Goal: Information Seeking & Learning: Learn about a topic

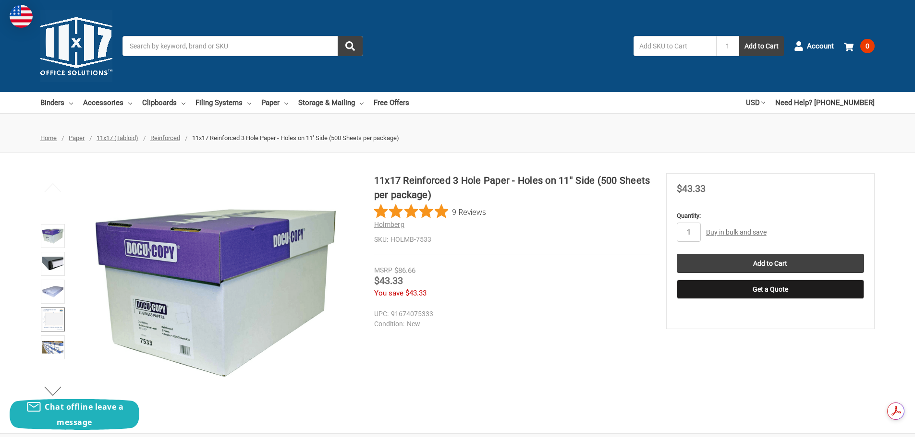
click at [44, 312] on img at bounding box center [52, 319] width 21 height 21
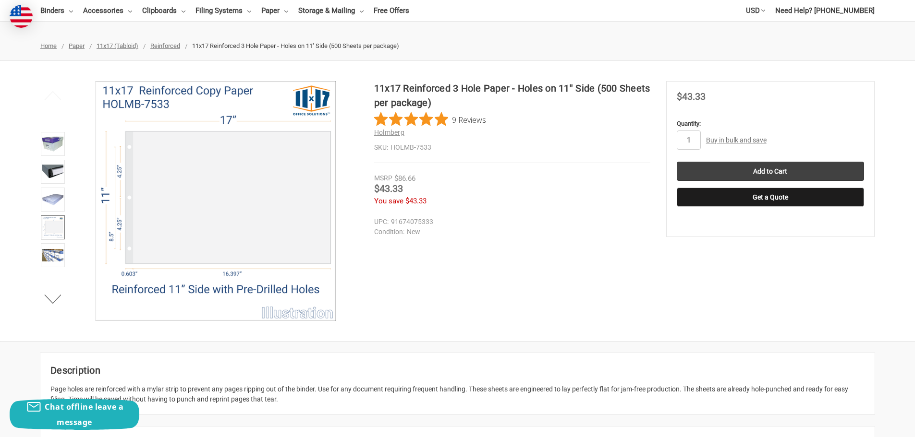
scroll to position [96, 0]
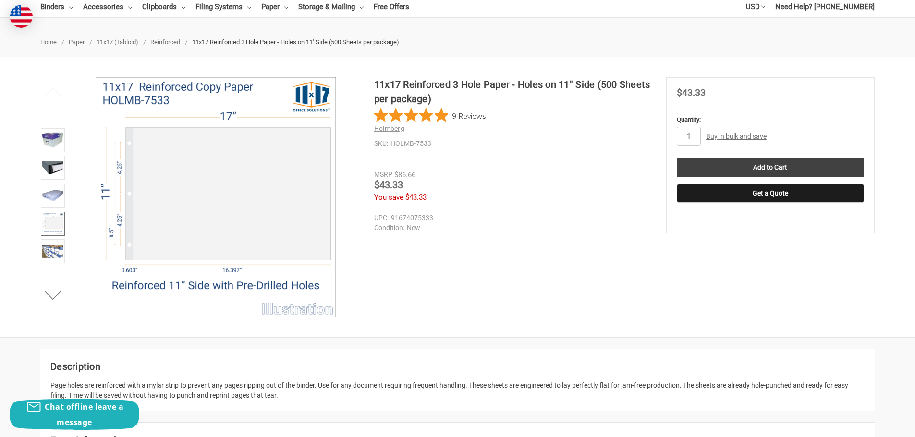
click at [747, 136] on link "Buy in bulk and save" at bounding box center [736, 137] width 61 height 8
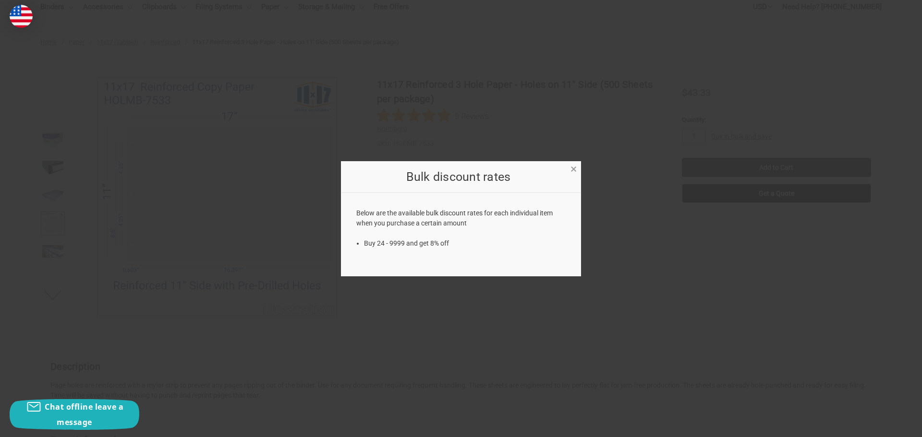
click at [576, 170] on span "×" at bounding box center [573, 169] width 6 height 14
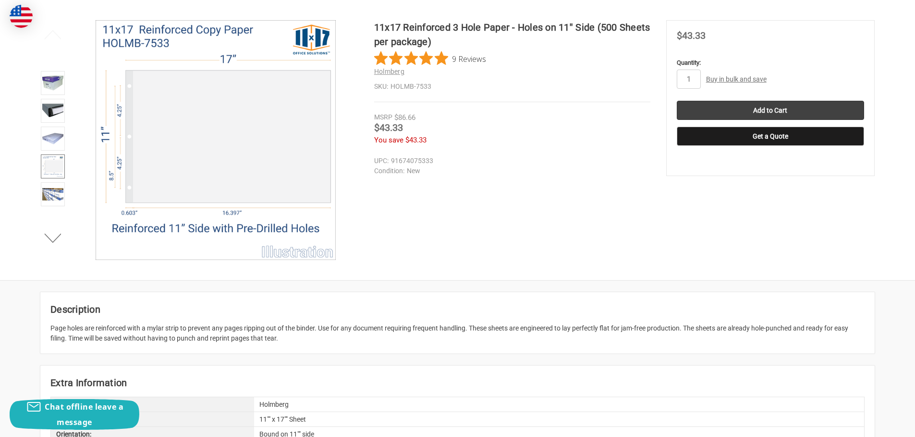
scroll to position [144, 0]
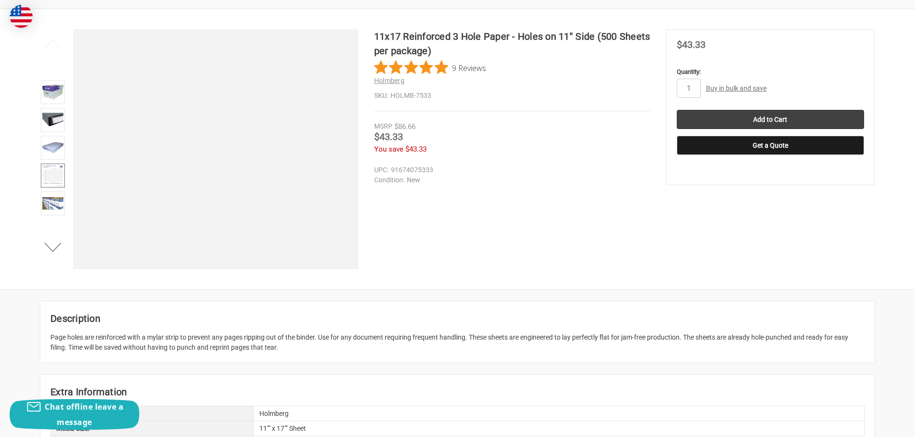
click at [171, 133] on img at bounding box center [170, 147] width 615 height 615
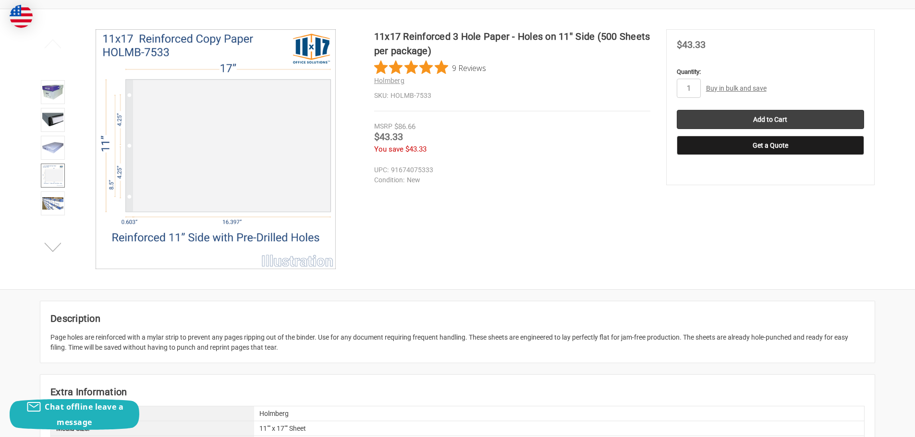
click at [46, 248] on button "Next" at bounding box center [52, 247] width 29 height 19
click at [48, 244] on button "Next" at bounding box center [52, 247] width 29 height 19
click at [49, 200] on img at bounding box center [52, 203] width 21 height 21
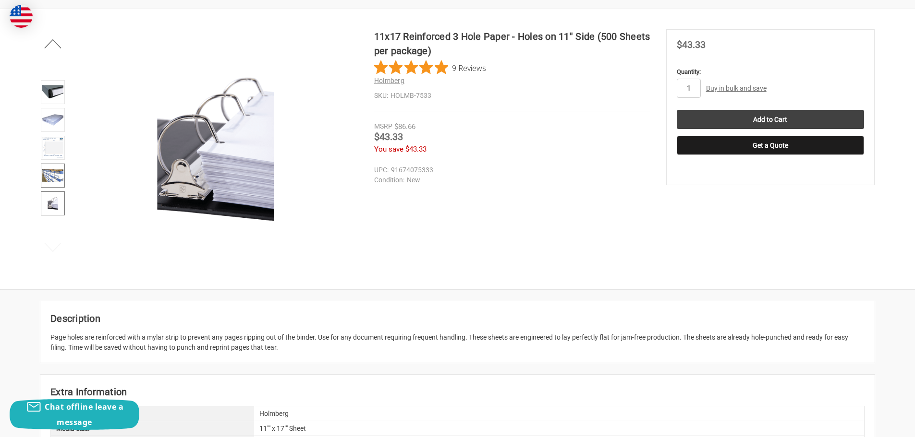
click at [59, 165] on img at bounding box center [52, 175] width 21 height 21
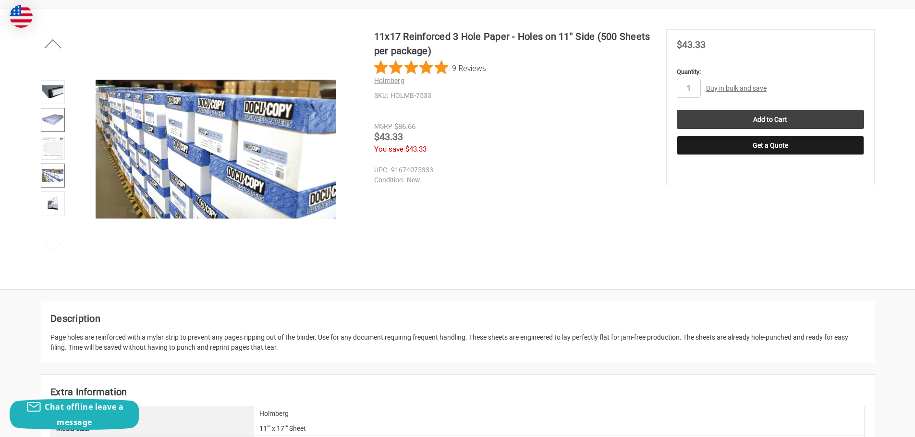
click at [47, 123] on img at bounding box center [52, 119] width 21 height 21
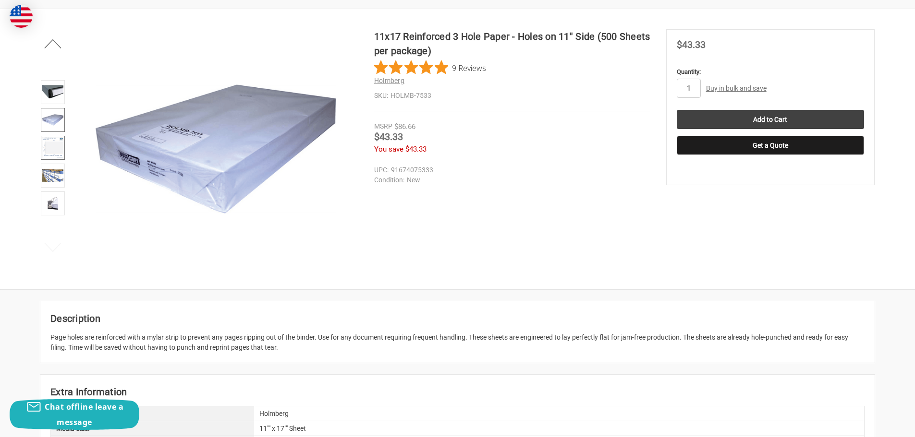
click at [55, 149] on img at bounding box center [52, 147] width 21 height 21
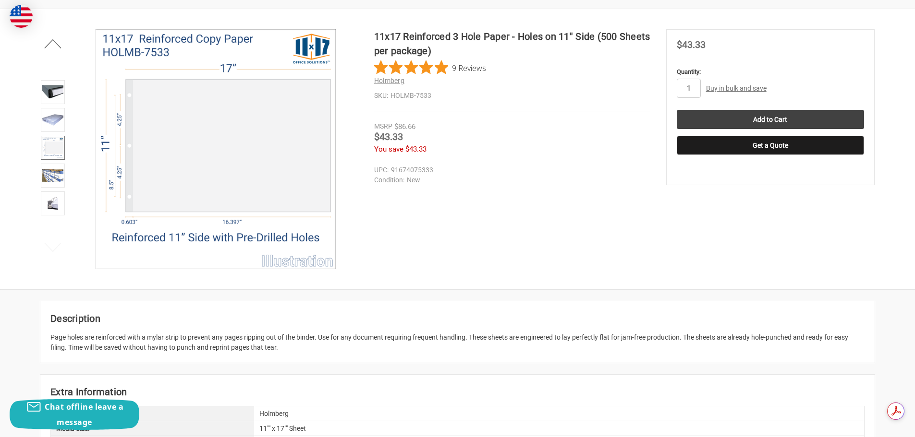
scroll to position [0, 0]
drag, startPoint x: 52, startPoint y: 337, endPoint x: 477, endPoint y: 346, distance: 425.5
click at [478, 348] on div "Page holes are reinforced with a mylar strip to prevent any pages ripping out o…" at bounding box center [457, 343] width 814 height 20
copy div "Page holes are reinforced with a mylar strip to prevent any pages ripping out o…"
click at [298, 350] on div "Page holes are reinforced with a mylar strip to prevent any pages ripping out o…" at bounding box center [457, 343] width 814 height 20
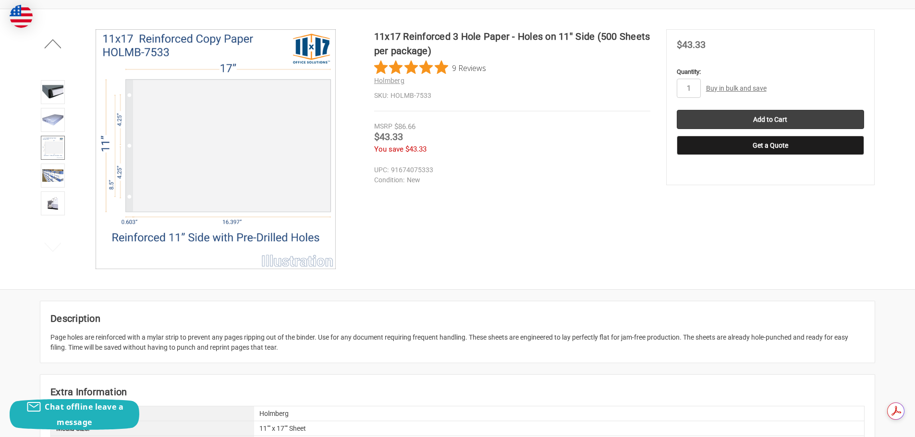
click at [299, 349] on div "Page holes are reinforced with a mylar strip to prevent any pages ripping out o…" at bounding box center [457, 343] width 814 height 20
click at [287, 350] on div "Page holes are reinforced with a mylar strip to prevent any pages ripping out o…" at bounding box center [457, 343] width 814 height 20
click at [54, 314] on h2 "Description" at bounding box center [457, 319] width 814 height 14
drag, startPoint x: 51, startPoint y: 315, endPoint x: 354, endPoint y: 347, distance: 305.2
click at [354, 347] on article "Description Page holes are reinforced with a mylar strip to prevent any pages r…" at bounding box center [457, 332] width 834 height 61
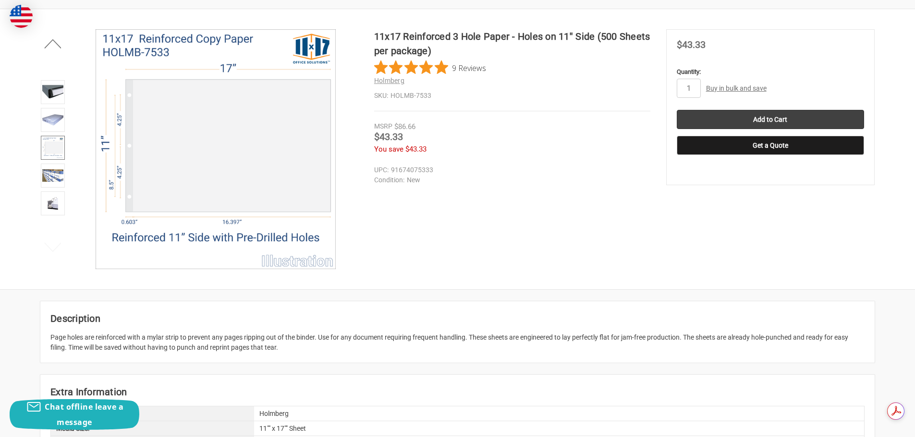
copy article "Description Page holes are reinforced with a mylar strip to prevent any pages r…"
